Goal: Task Accomplishment & Management: Manage account settings

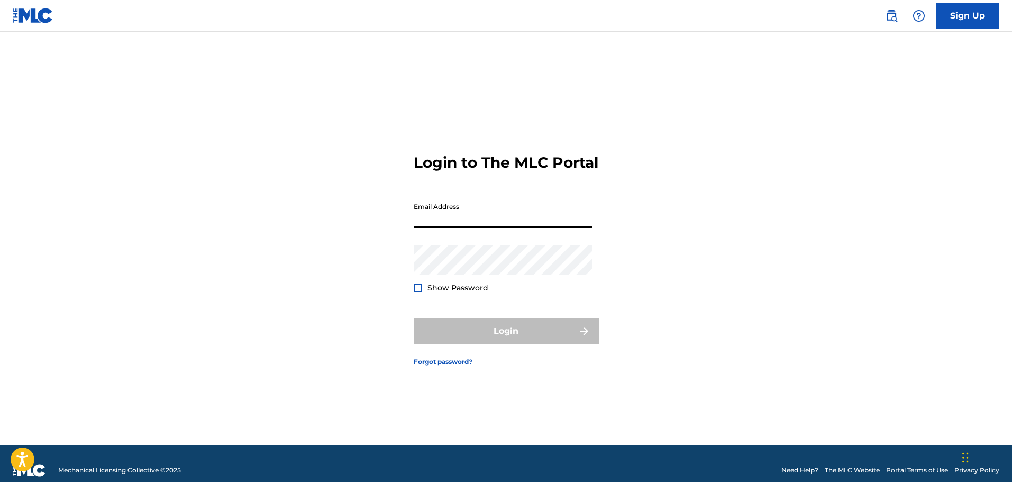
click at [494, 227] on input "Email Address" at bounding box center [503, 212] width 179 height 30
paste input "[PERSON_NAME][EMAIL_ADDRESS][PERSON_NAME][DOMAIN_NAME]"
type input "[PERSON_NAME][EMAIL_ADDRESS][PERSON_NAME][DOMAIN_NAME]"
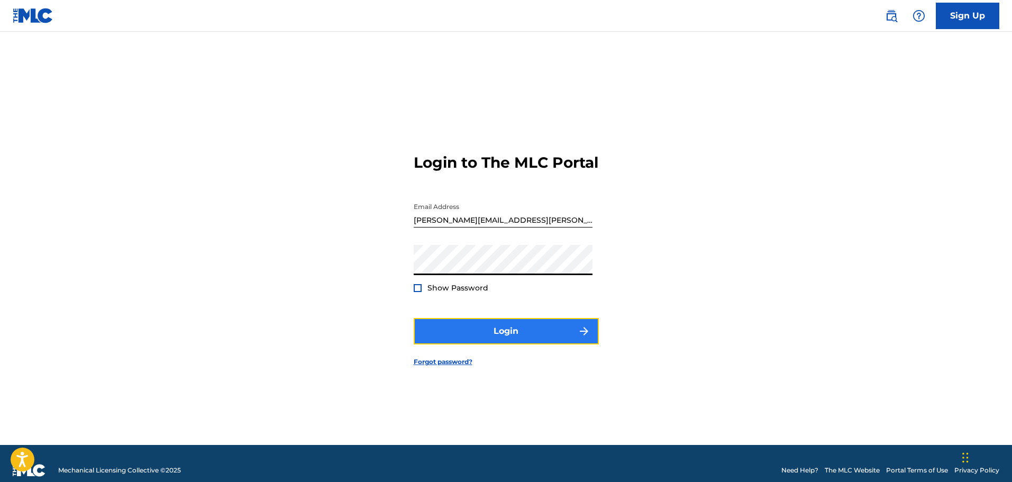
click at [437, 337] on button "Login" at bounding box center [506, 331] width 185 height 26
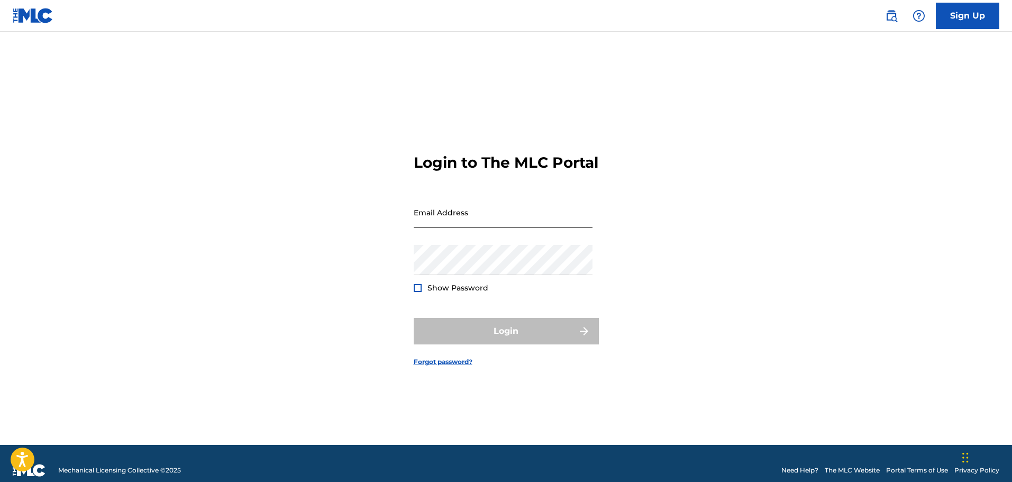
click at [494, 225] on input "Email Address" at bounding box center [503, 212] width 179 height 30
type input "[PERSON_NAME][EMAIL_ADDRESS][PERSON_NAME][DOMAIN_NAME]"
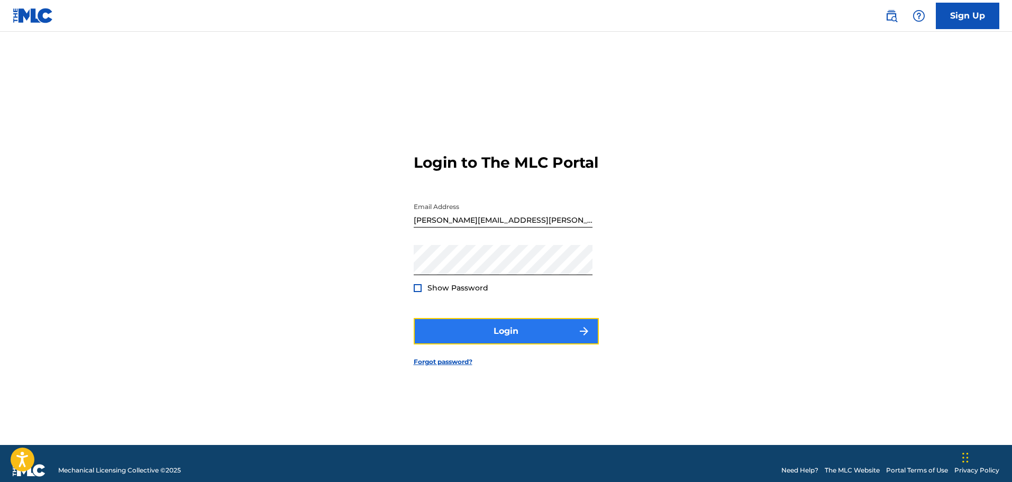
click at [531, 339] on button "Login" at bounding box center [506, 331] width 185 height 26
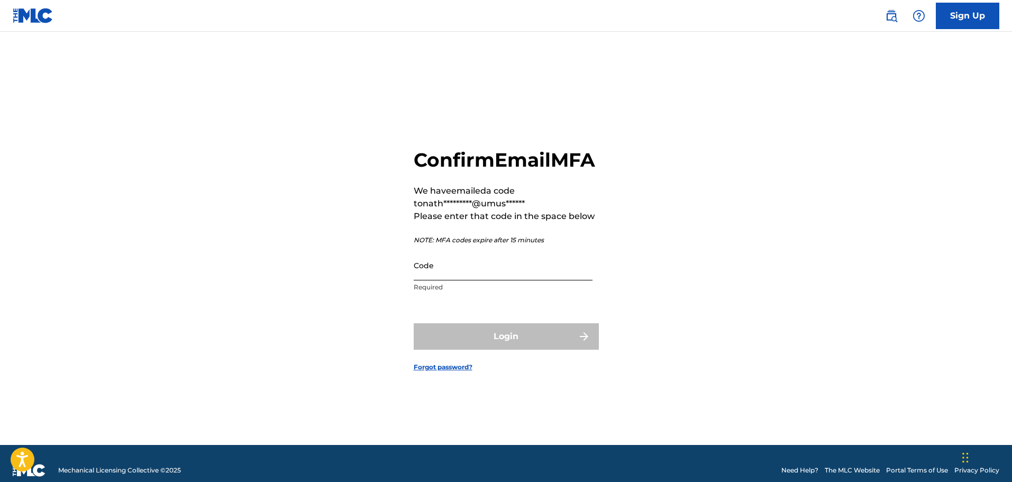
click at [461, 279] on input "Code" at bounding box center [503, 265] width 179 height 30
paste input "651256"
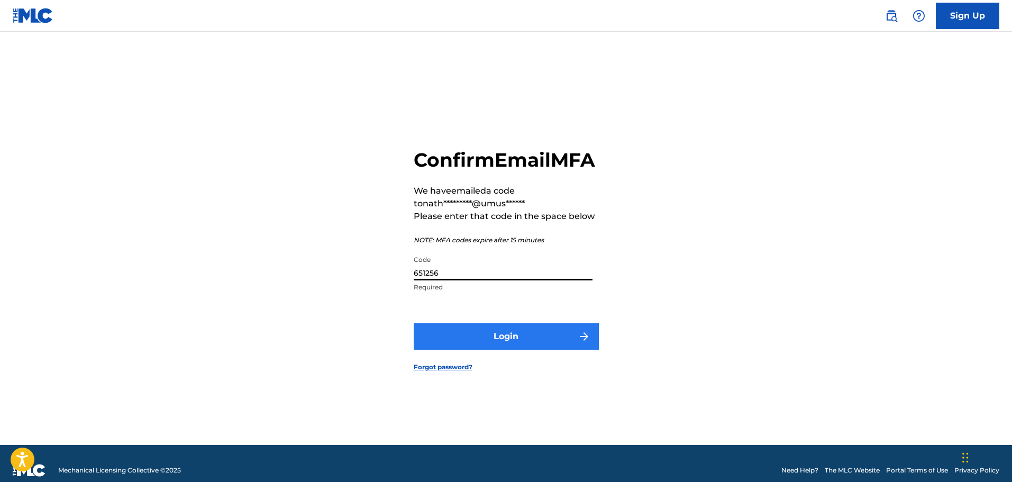
type input "651256"
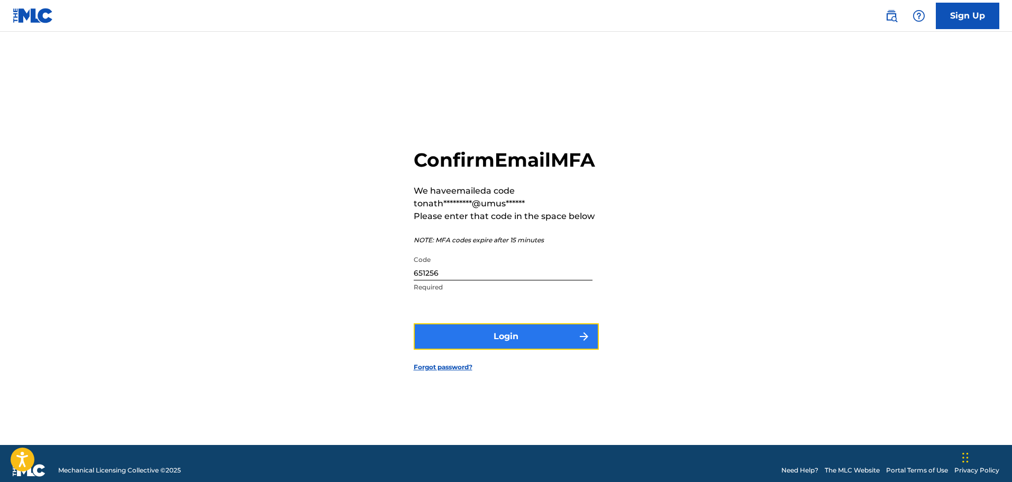
click at [496, 350] on button "Login" at bounding box center [506, 336] width 185 height 26
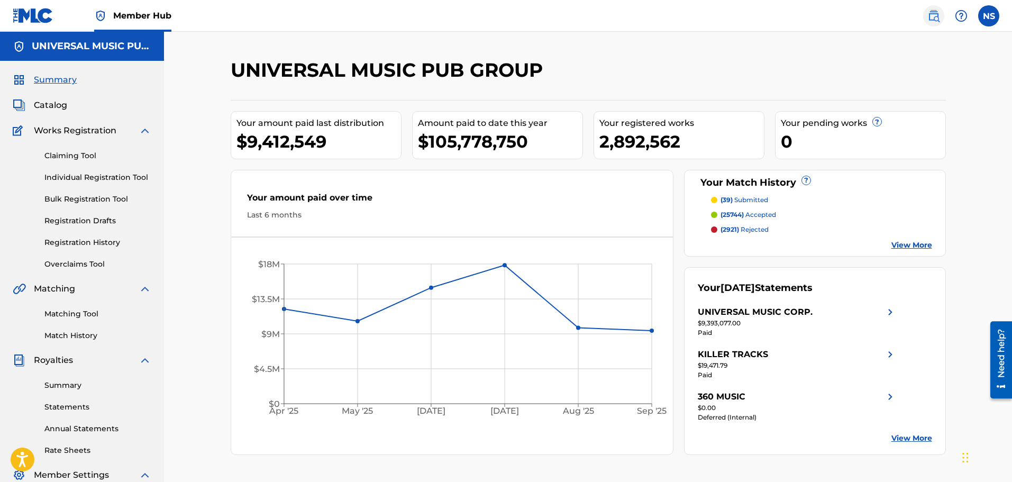
click at [939, 18] on img at bounding box center [933, 16] width 13 height 13
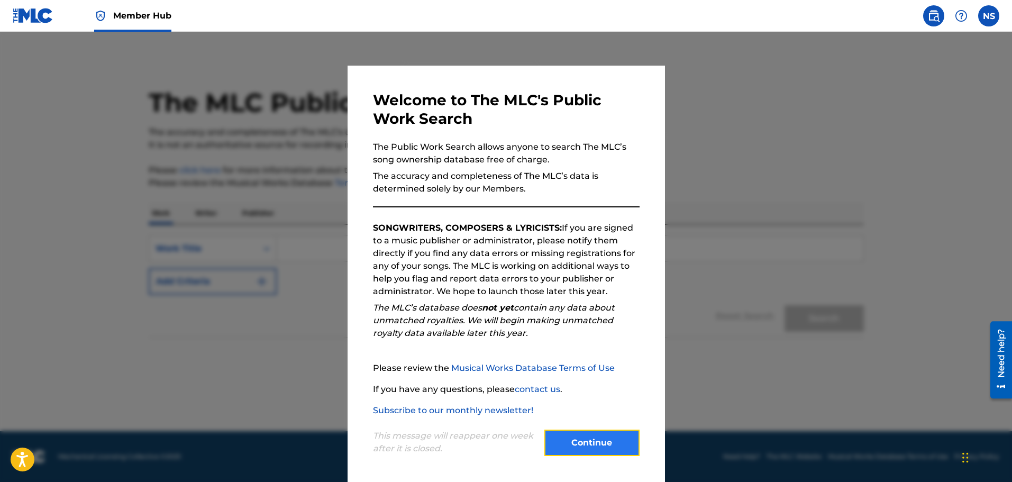
click at [592, 451] on button "Continue" at bounding box center [591, 443] width 95 height 26
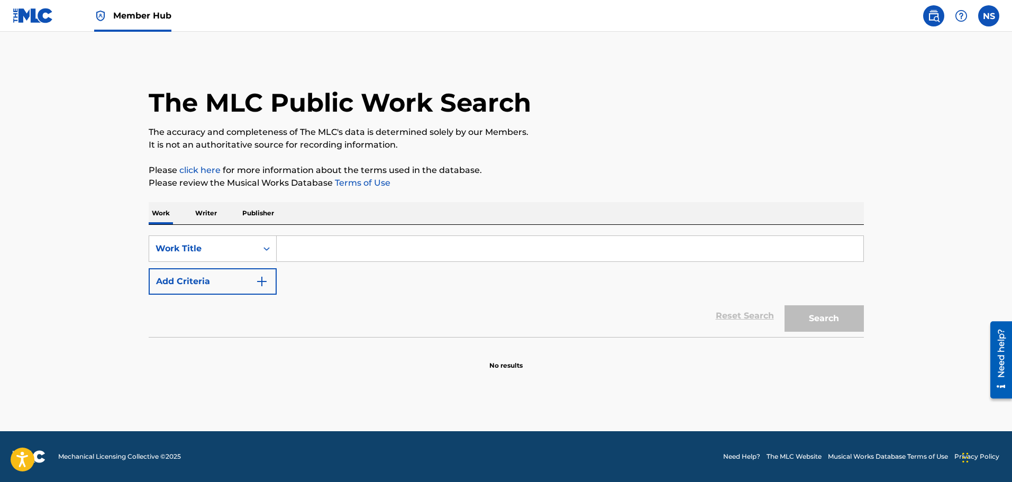
click at [209, 216] on p "Writer" at bounding box center [206, 213] width 28 height 22
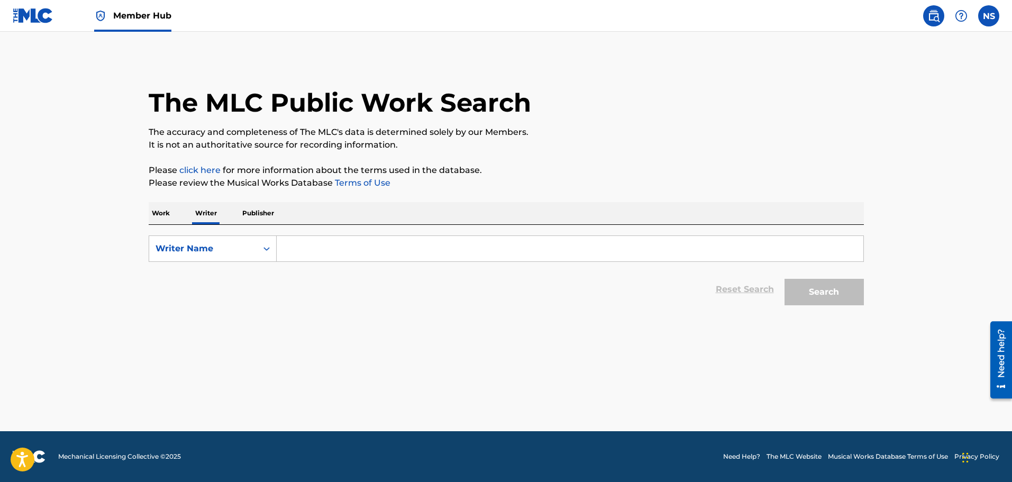
click at [325, 251] on input "Search Form" at bounding box center [570, 248] width 587 height 25
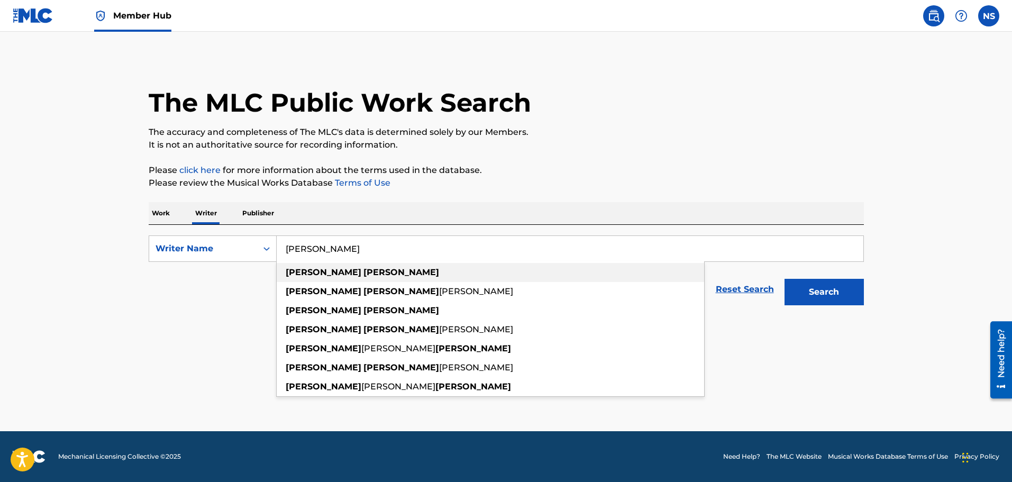
type input "[PERSON_NAME]"
click at [309, 270] on strong "[PERSON_NAME]" at bounding box center [324, 272] width 76 height 10
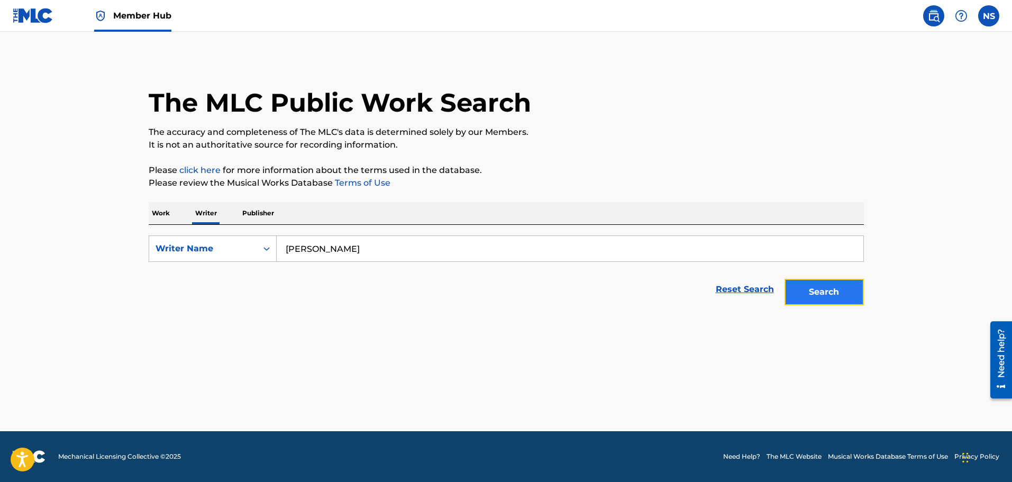
click at [846, 295] on button "Search" at bounding box center [823, 292] width 79 height 26
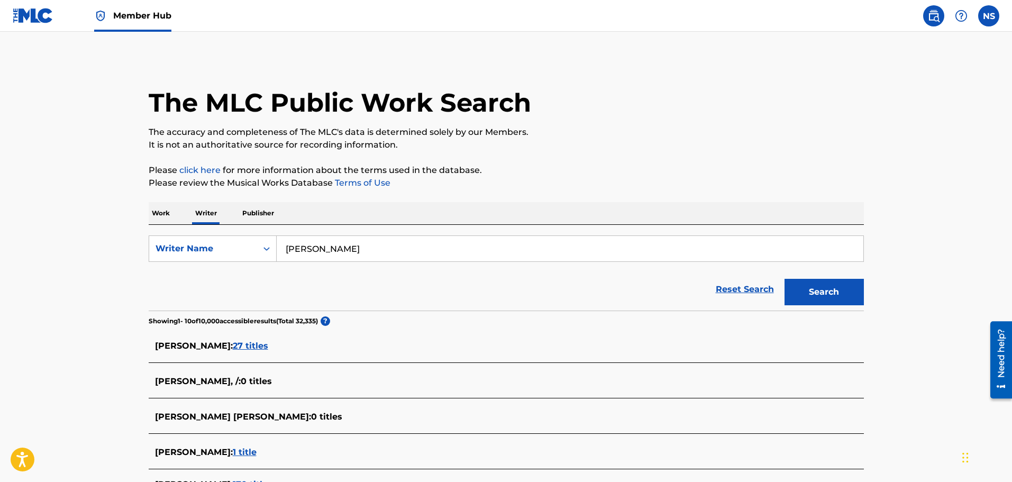
click at [262, 214] on p "Publisher" at bounding box center [258, 213] width 38 height 22
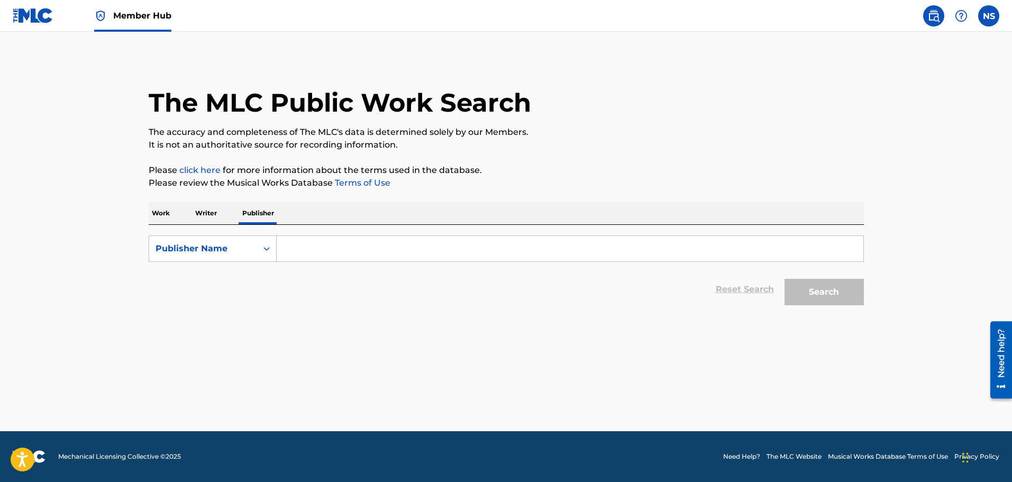
click at [341, 244] on input "Search Form" at bounding box center [570, 248] width 587 height 25
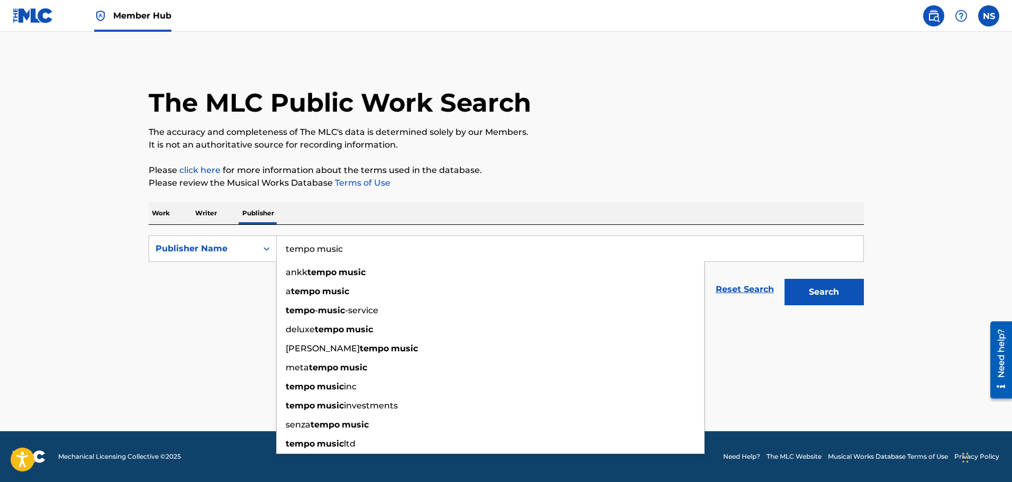
type input "tempo music"
click at [784, 279] on button "Search" at bounding box center [823, 292] width 79 height 26
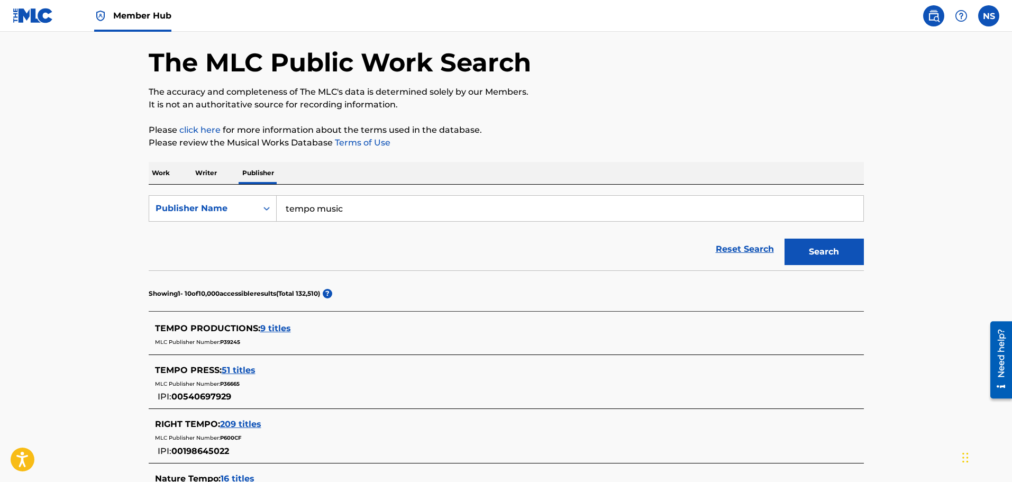
scroll to position [106, 0]
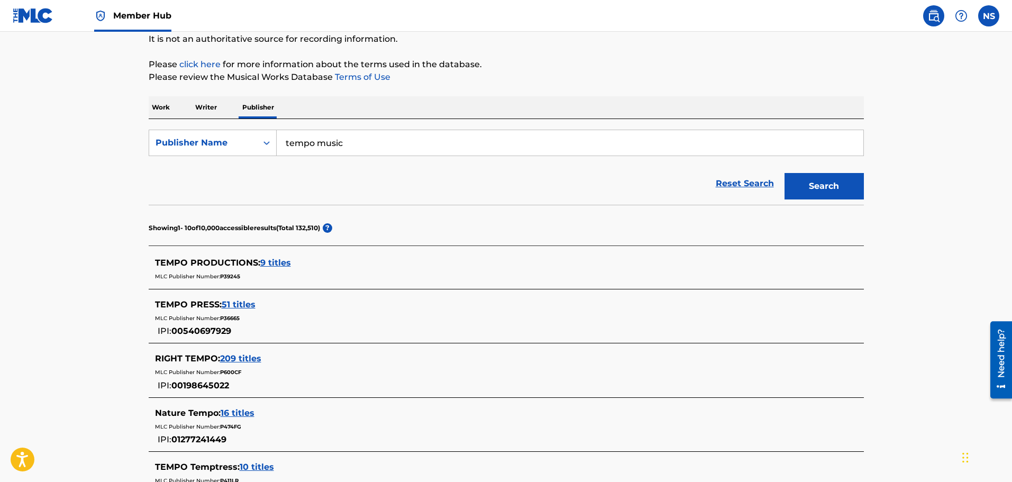
click at [136, 258] on div "The MLC Public Work Search The accuracy and completeness of The MLC's data is d…" at bounding box center [506, 374] width 741 height 845
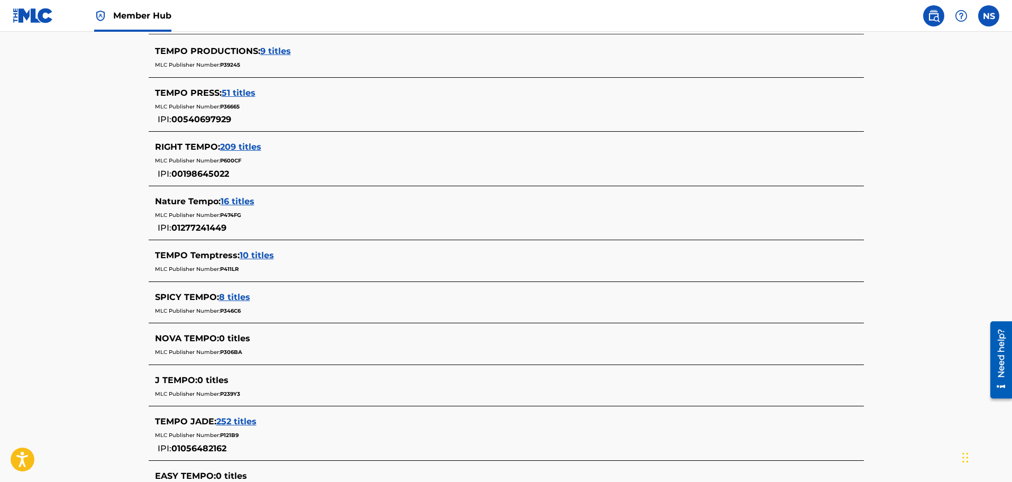
scroll to position [0, 0]
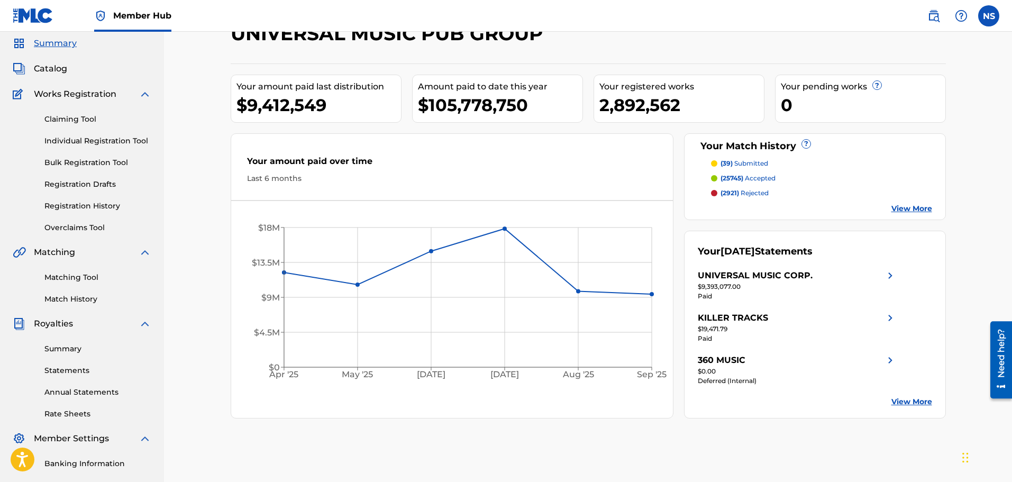
scroll to position [53, 0]
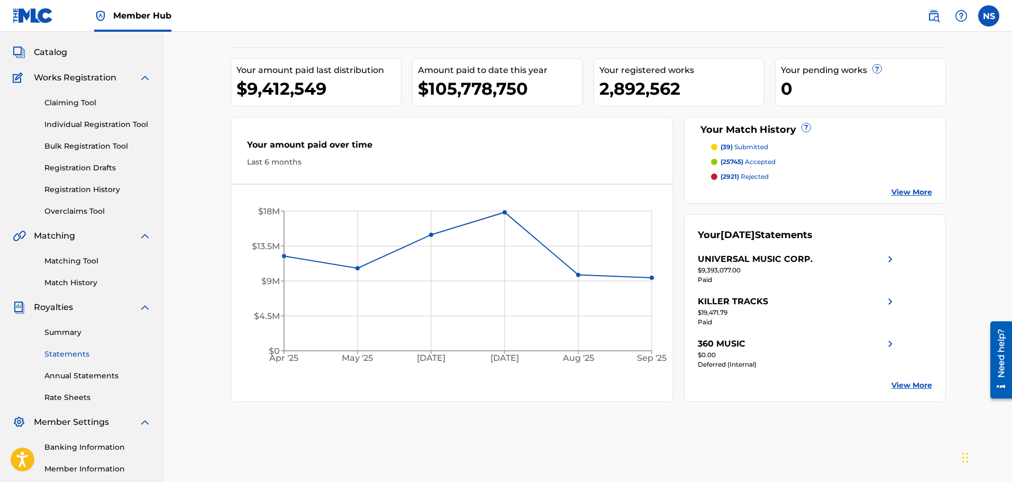
click at [72, 350] on link "Statements" at bounding box center [97, 354] width 107 height 11
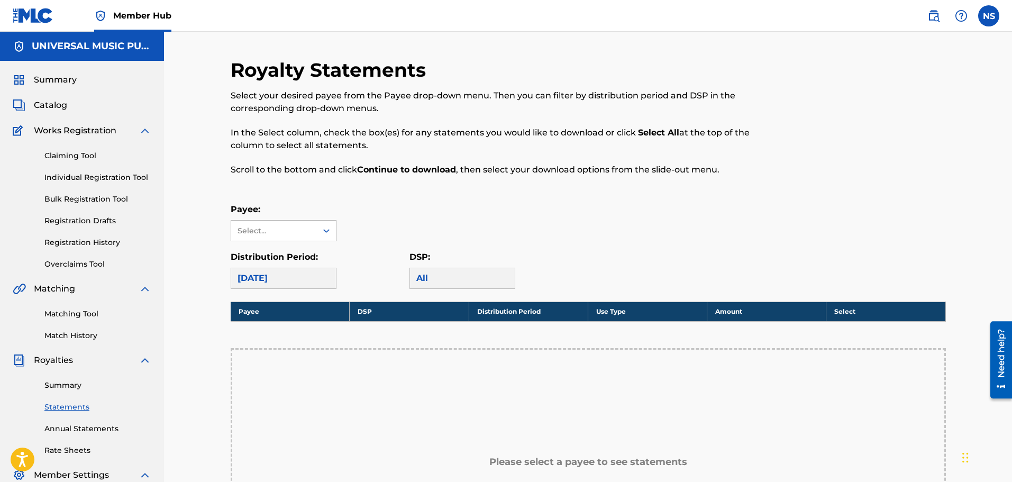
click at [313, 222] on div "Select..." at bounding box center [274, 231] width 86 height 20
click at [296, 231] on div "Select..." at bounding box center [274, 230] width 72 height 11
click at [289, 225] on div "Select..." at bounding box center [274, 230] width 72 height 11
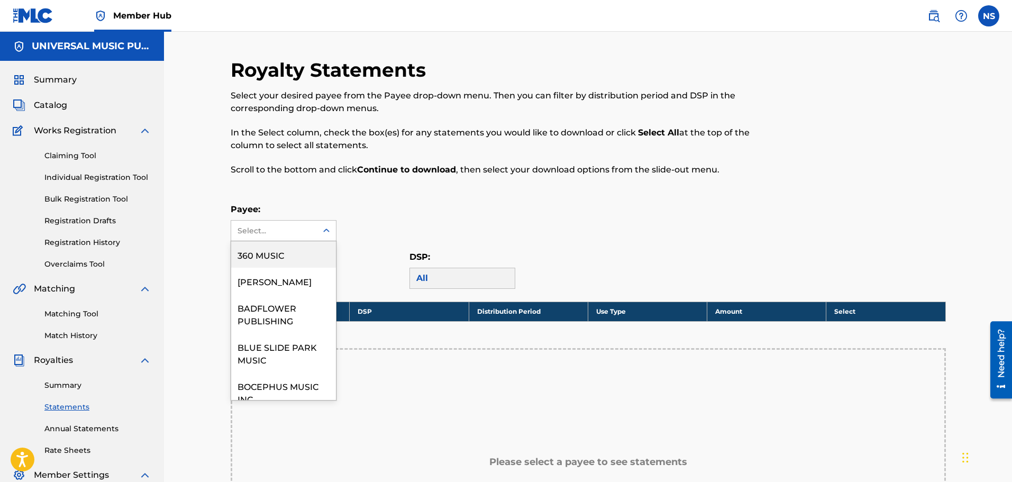
paste input
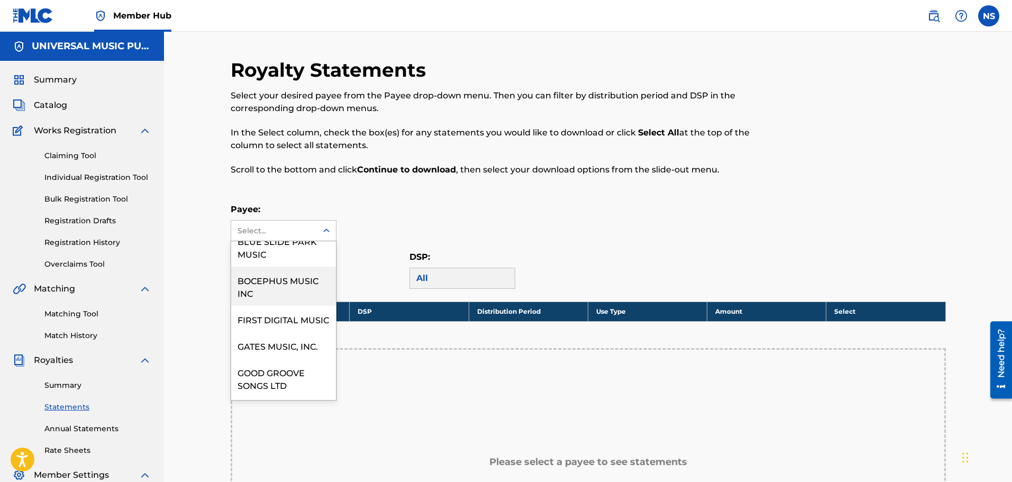
scroll to position [53, 0]
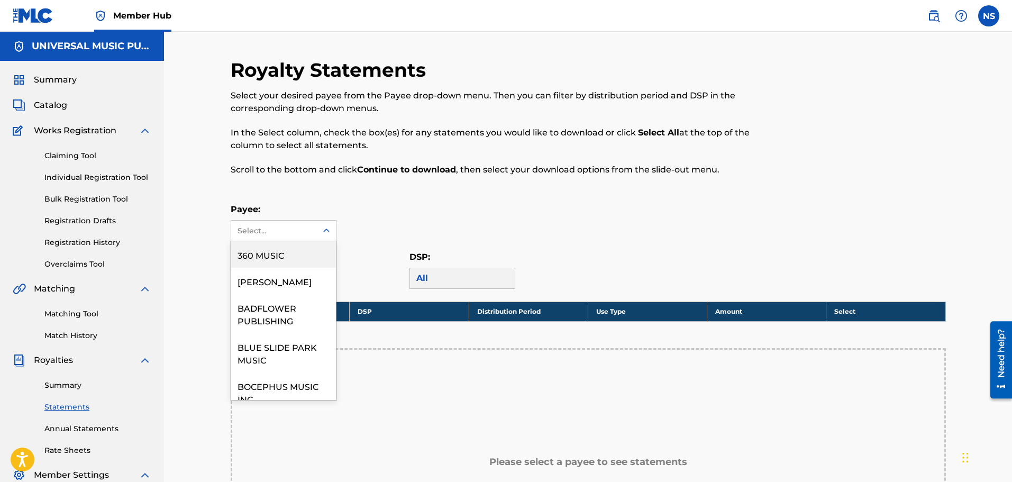
click at [300, 234] on div "Select..." at bounding box center [274, 230] width 72 height 11
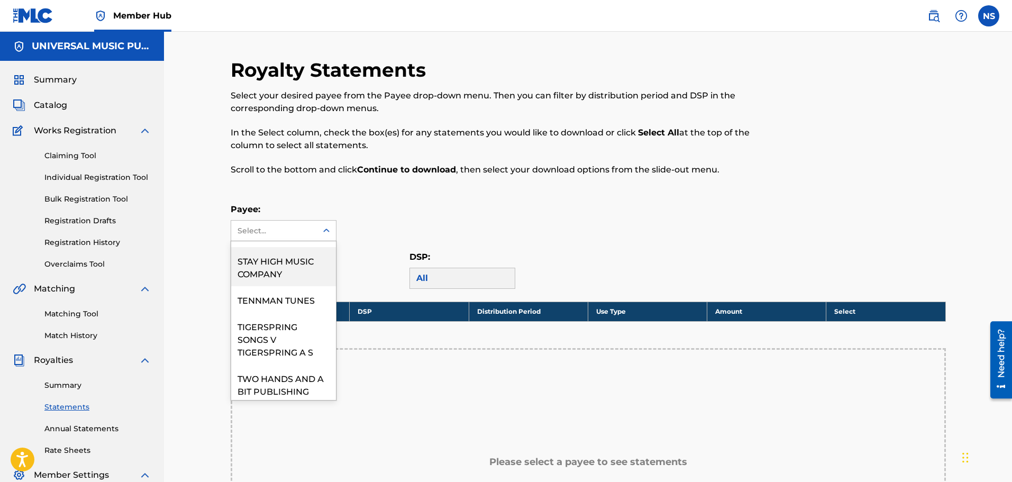
scroll to position [741, 0]
click at [417, 242] on div "Payee: 50 results available. Use Up and Down to choose options, press Enter to …" at bounding box center [588, 246] width 715 height 86
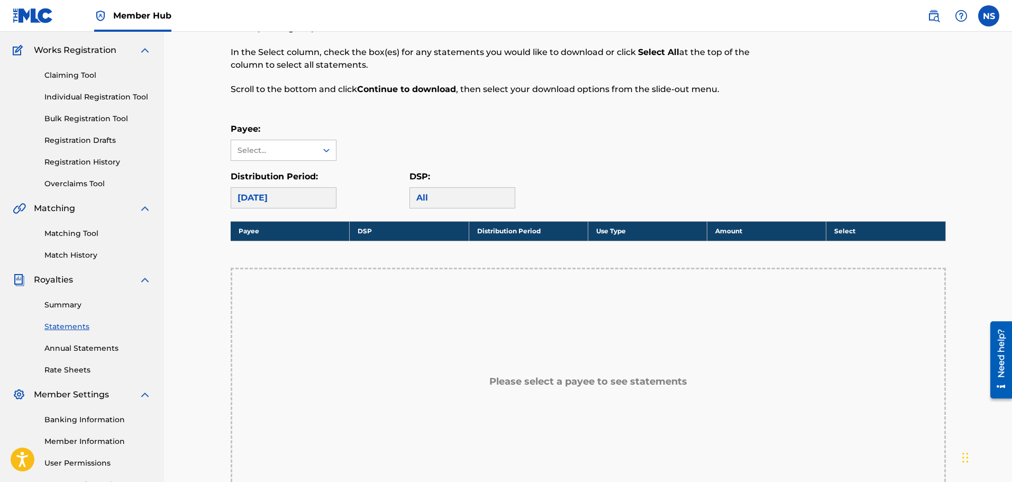
scroll to position [0, 0]
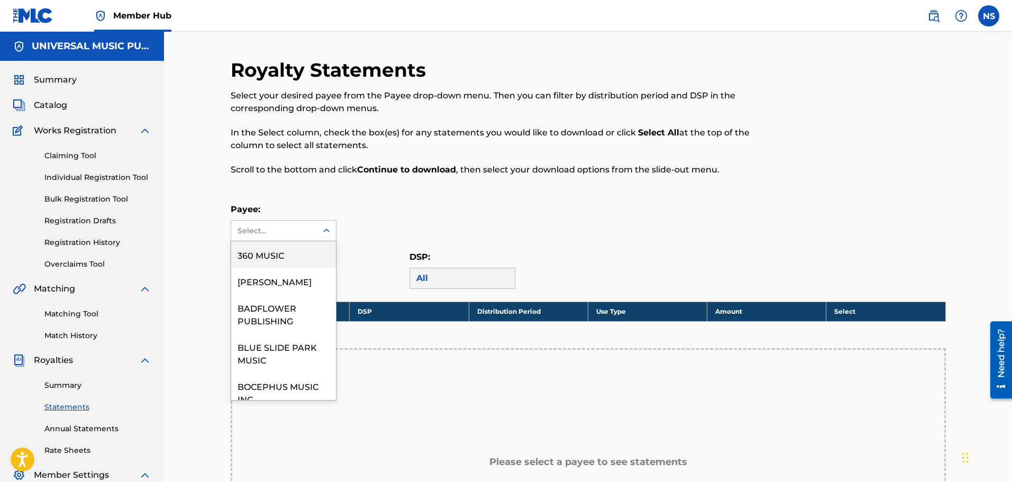
click at [325, 230] on icon at bounding box center [326, 231] width 6 height 4
click at [426, 227] on div "Payee: 50 results available. Use Up and Down to choose options, press Enter to …" at bounding box center [588, 222] width 715 height 38
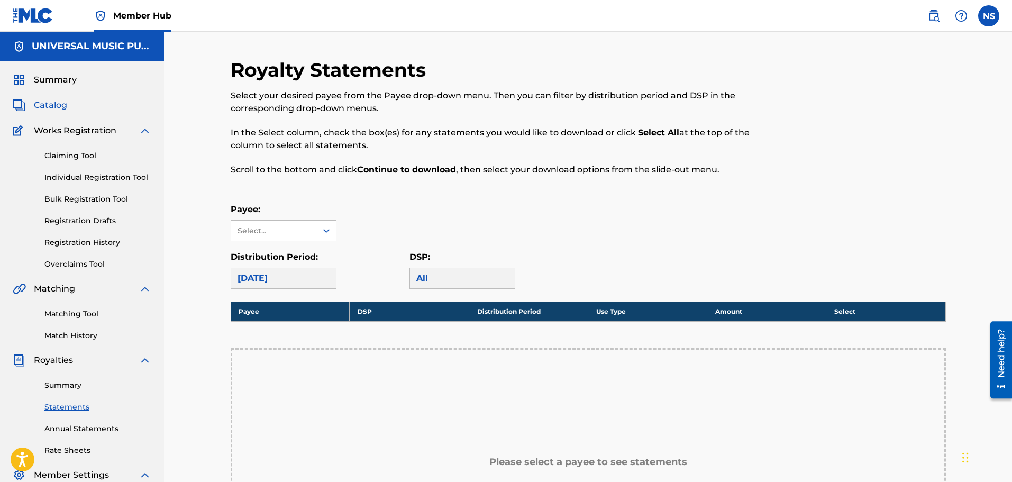
click at [50, 103] on span "Catalog" at bounding box center [50, 105] width 33 height 13
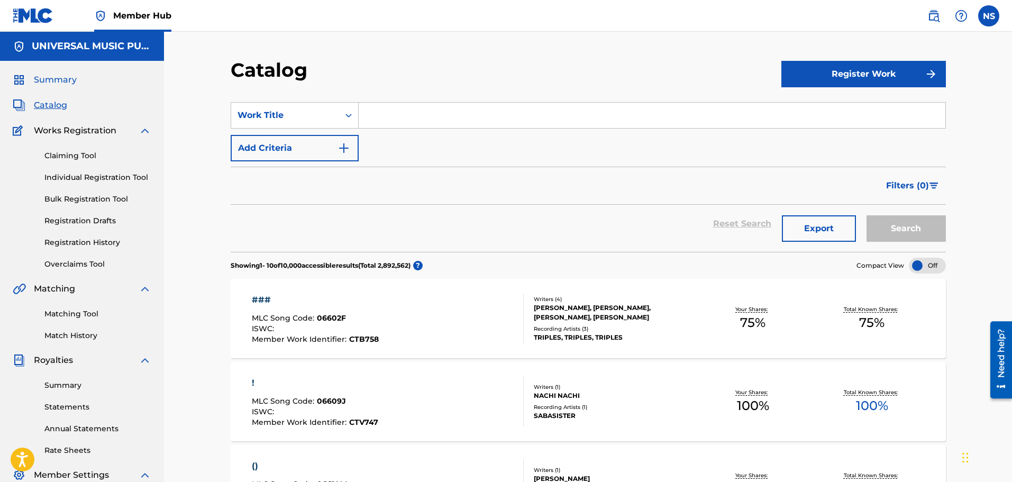
click at [59, 77] on span "Summary" at bounding box center [55, 80] width 43 height 13
